Goal: Task Accomplishment & Management: Use online tool/utility

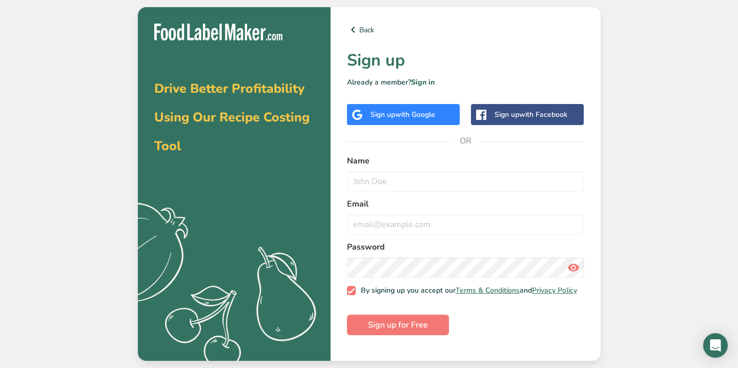
click at [431, 114] on span "with Google" at bounding box center [415, 115] width 40 height 10
click at [385, 181] on input "text" at bounding box center [465, 181] width 237 height 20
type input "[PERSON_NAME]"
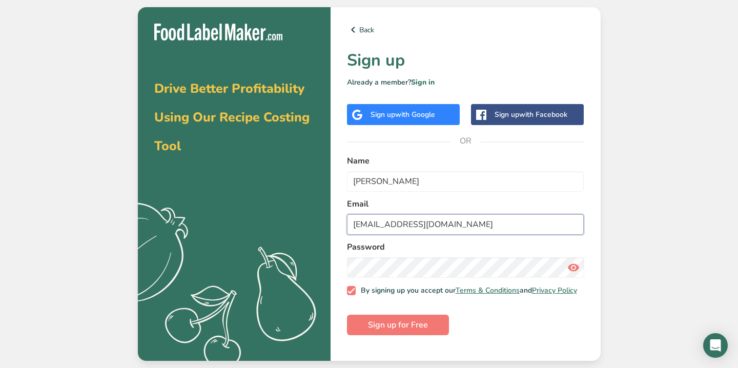
type input "[EMAIL_ADDRESS][DOMAIN_NAME]"
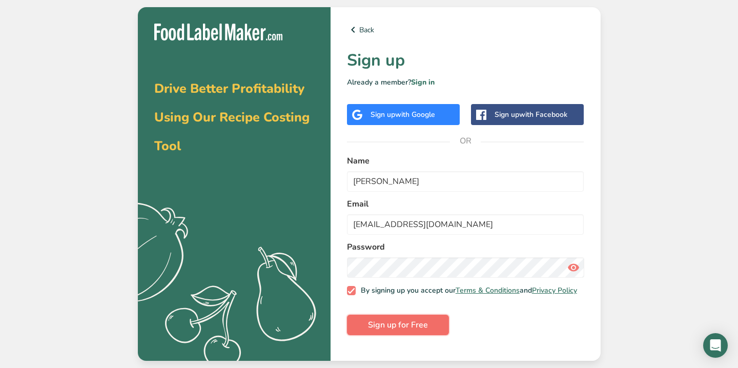
click at [390, 328] on span "Sign up for Free" at bounding box center [398, 325] width 60 height 12
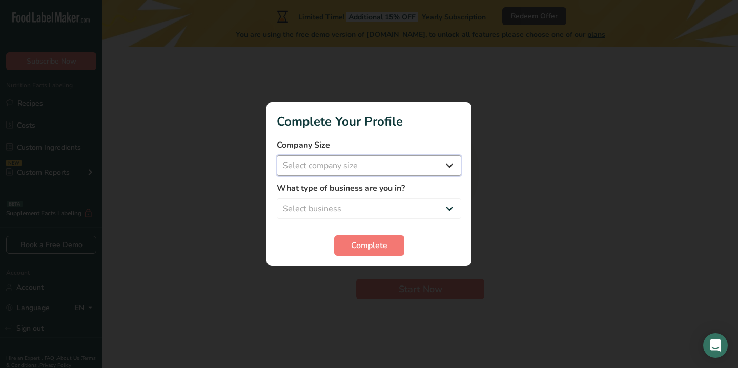
click at [444, 162] on select "Select company size Fewer than 10 Employees 10 to 50 Employees 51 to 500 Employ…" at bounding box center [369, 165] width 184 height 20
select select "4"
click at [277, 155] on select "Select company size Fewer than 10 Employees 10 to 50 Employees 51 to 500 Employ…" at bounding box center [369, 165] width 184 height 20
click at [417, 206] on select "Select business Packaged Food Manufacturer Restaurant & Cafe Bakery Meal Plans …" at bounding box center [369, 208] width 184 height 20
select select "8"
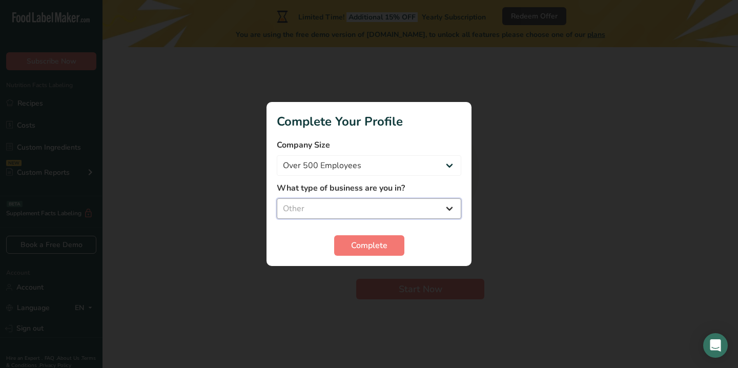
click at [277, 198] on select "Select business Packaged Food Manufacturer Restaurant & Cafe Bakery Meal Plans …" at bounding box center [369, 208] width 184 height 20
click at [372, 246] on span "Complete" at bounding box center [369, 245] width 36 height 12
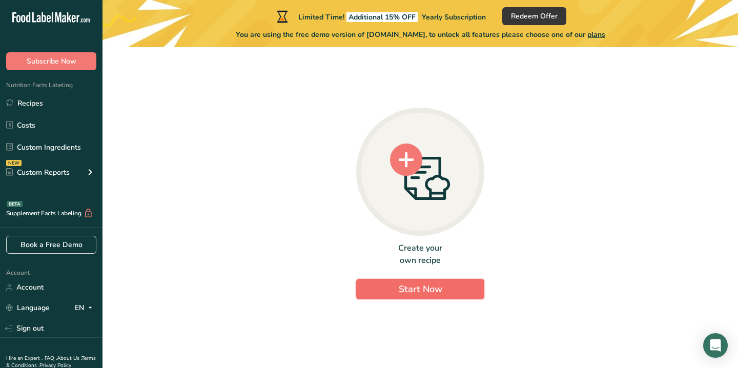
click at [432, 286] on span "Start Now" at bounding box center [421, 289] width 44 height 12
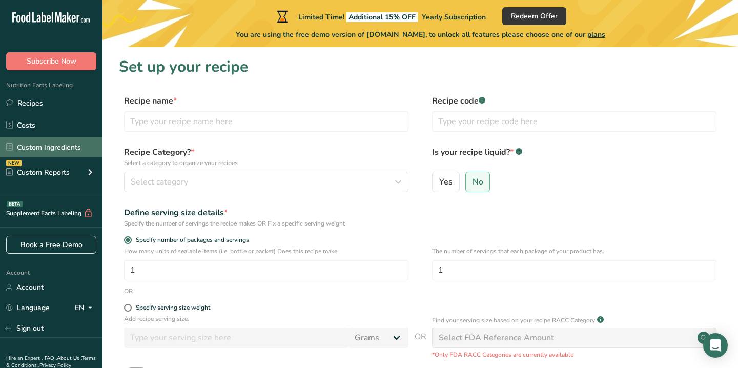
click at [53, 148] on link "Custom Ingredients" at bounding box center [51, 146] width 102 height 19
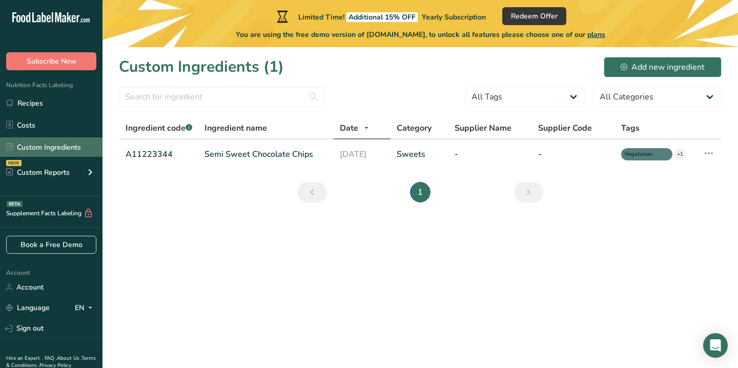
click at [49, 151] on link "Custom Ingredients" at bounding box center [51, 146] width 102 height 19
click at [423, 191] on li "1" at bounding box center [420, 192] width 25 height 20
click at [527, 198] on icon "Next" at bounding box center [528, 192] width 12 height 18
click at [231, 156] on link "Semi Sweet Chocolate Chips" at bounding box center [265, 154] width 123 height 12
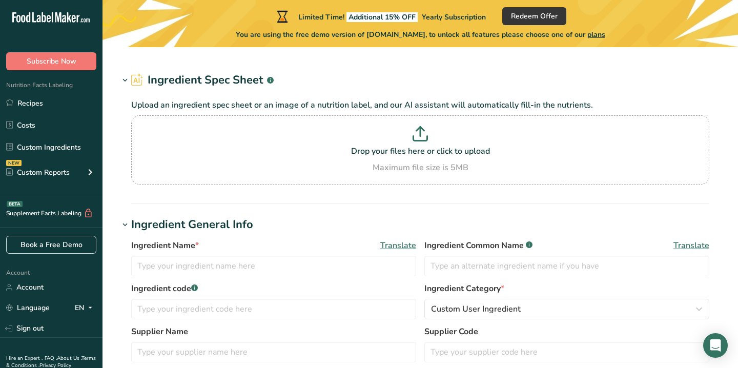
type input "Semi Sweet Chocolate Chips"
type input "Choco Chips"
type input "A11223344"
type input "100"
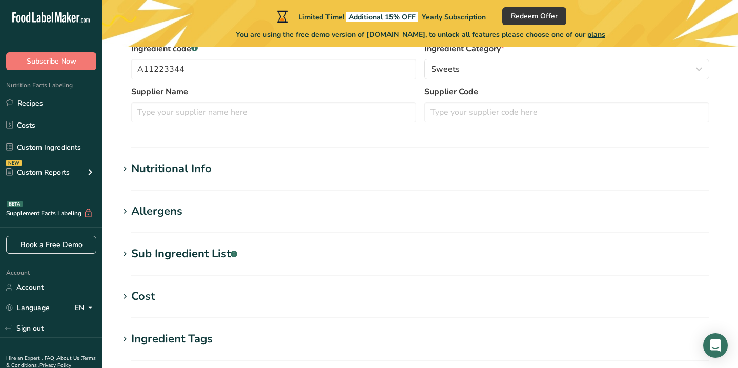
scroll to position [270, 0]
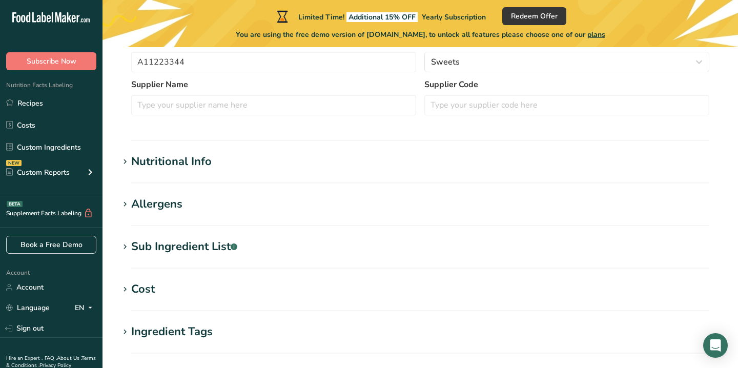
click at [185, 163] on div "Nutritional Info" at bounding box center [171, 161] width 80 height 17
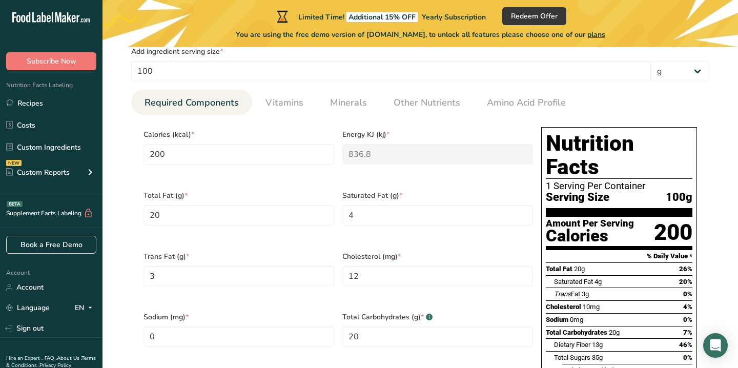
scroll to position [423, 0]
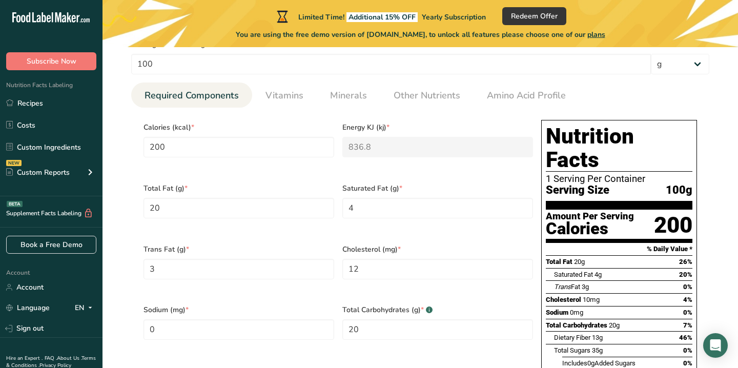
drag, startPoint x: 540, startPoint y: 123, endPoint x: 595, endPoint y: 148, distance: 60.5
click at [595, 148] on div "Nutrition Facts 1 Serving Per Container Serving Size 100g Amount Per Serving Ca…" at bounding box center [619, 295] width 164 height 359
drag, startPoint x: 538, startPoint y: 118, endPoint x: 623, endPoint y: 333, distance: 231.6
click at [623, 333] on div "Nutrition Facts 1 Serving Per Container Serving Size 100g Amount Per Serving Ca…" at bounding box center [619, 295] width 164 height 359
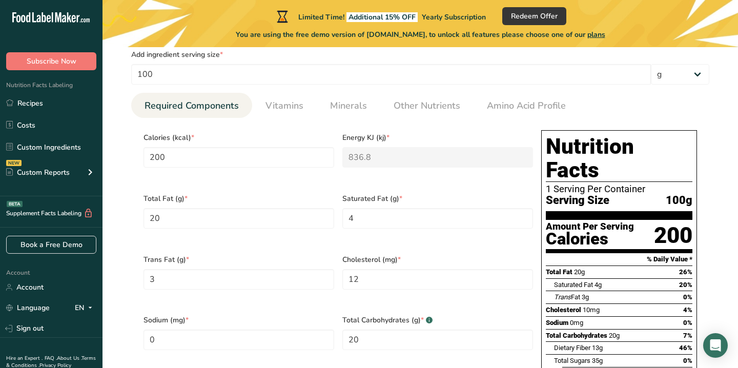
scroll to position [412, 0]
click at [585, 232] on div "Calories" at bounding box center [590, 239] width 88 height 15
click at [598, 291] on div "Trans Fat 3g 0%" at bounding box center [623, 297] width 138 height 13
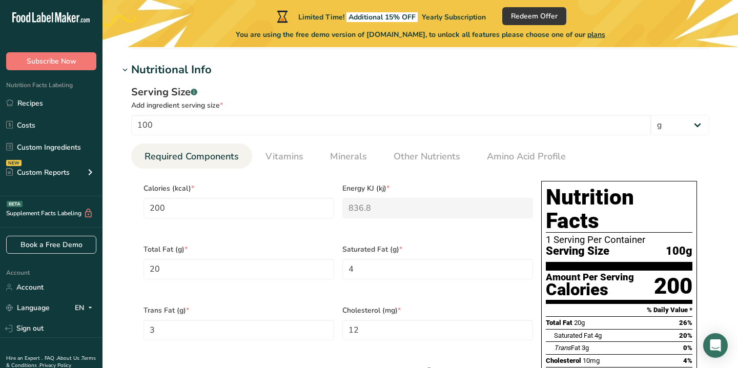
scroll to position [359, 0]
